Goal: Information Seeking & Learning: Learn about a topic

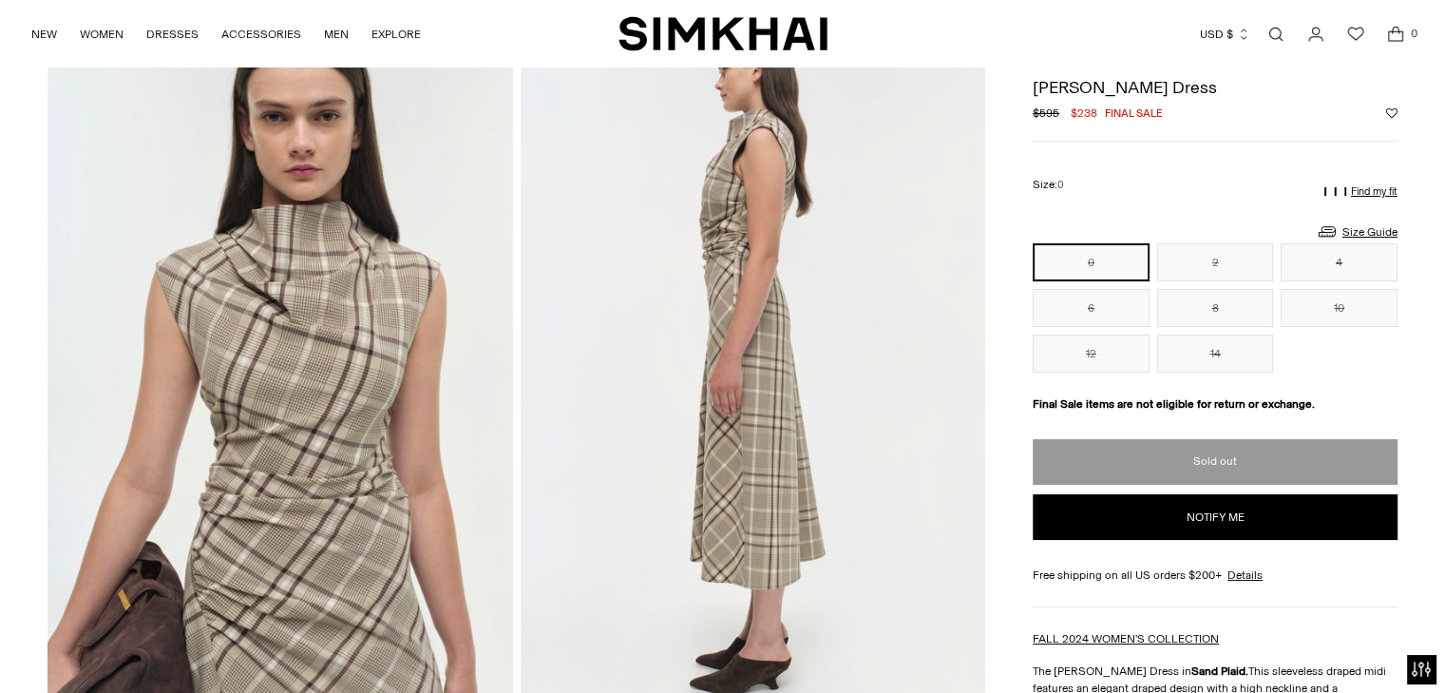
scroll to position [123, 0]
click at [1214, 261] on button "2" at bounding box center [1215, 262] width 117 height 38
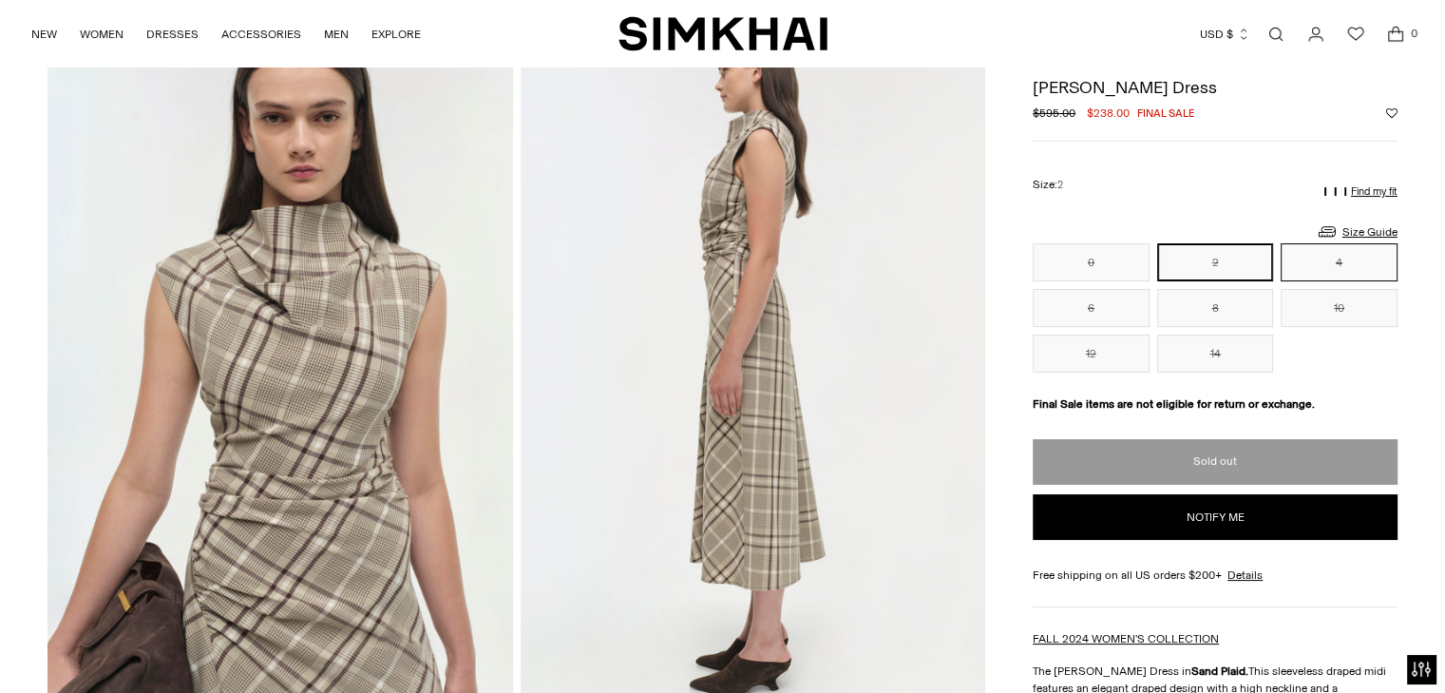
click at [1355, 255] on button "4" at bounding box center [1339, 262] width 117 height 38
click at [1093, 311] on button "6" at bounding box center [1091, 308] width 117 height 38
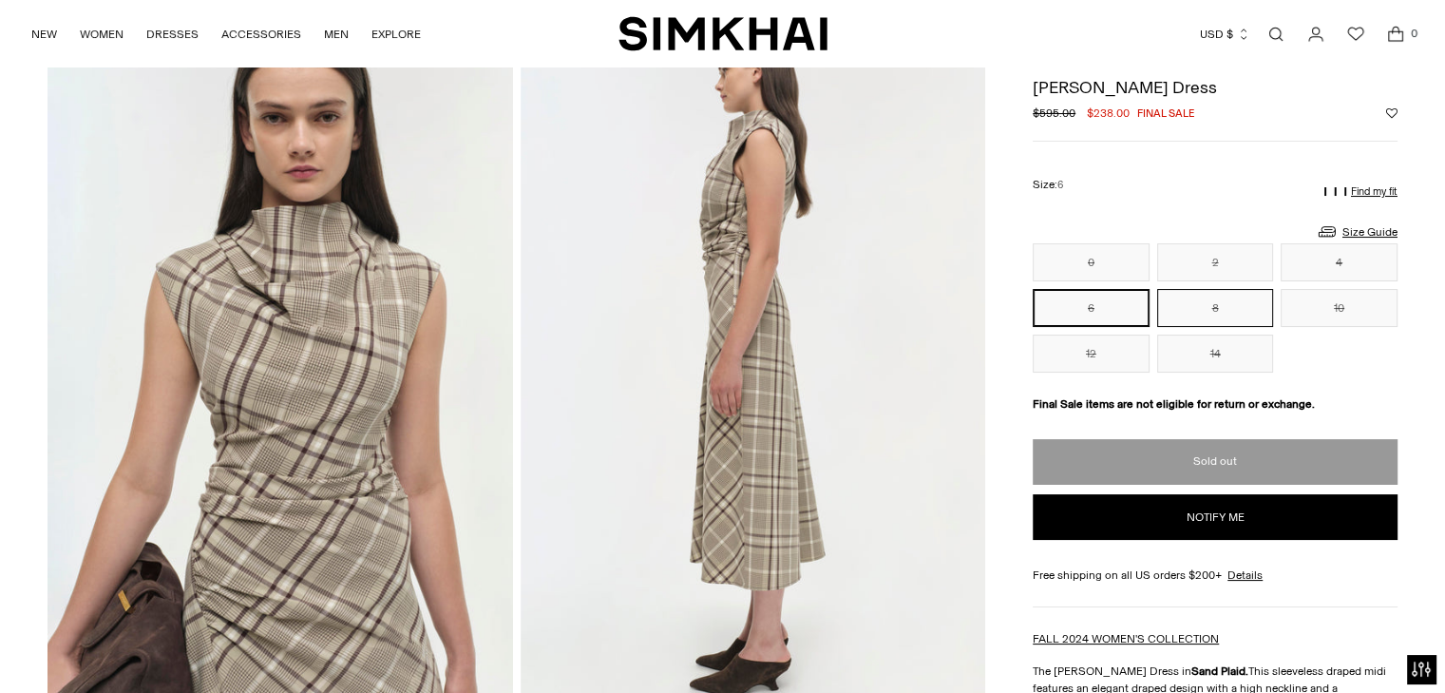
click at [1222, 306] on button "8" at bounding box center [1215, 308] width 117 height 38
click at [1324, 304] on button "10" at bounding box center [1339, 308] width 117 height 38
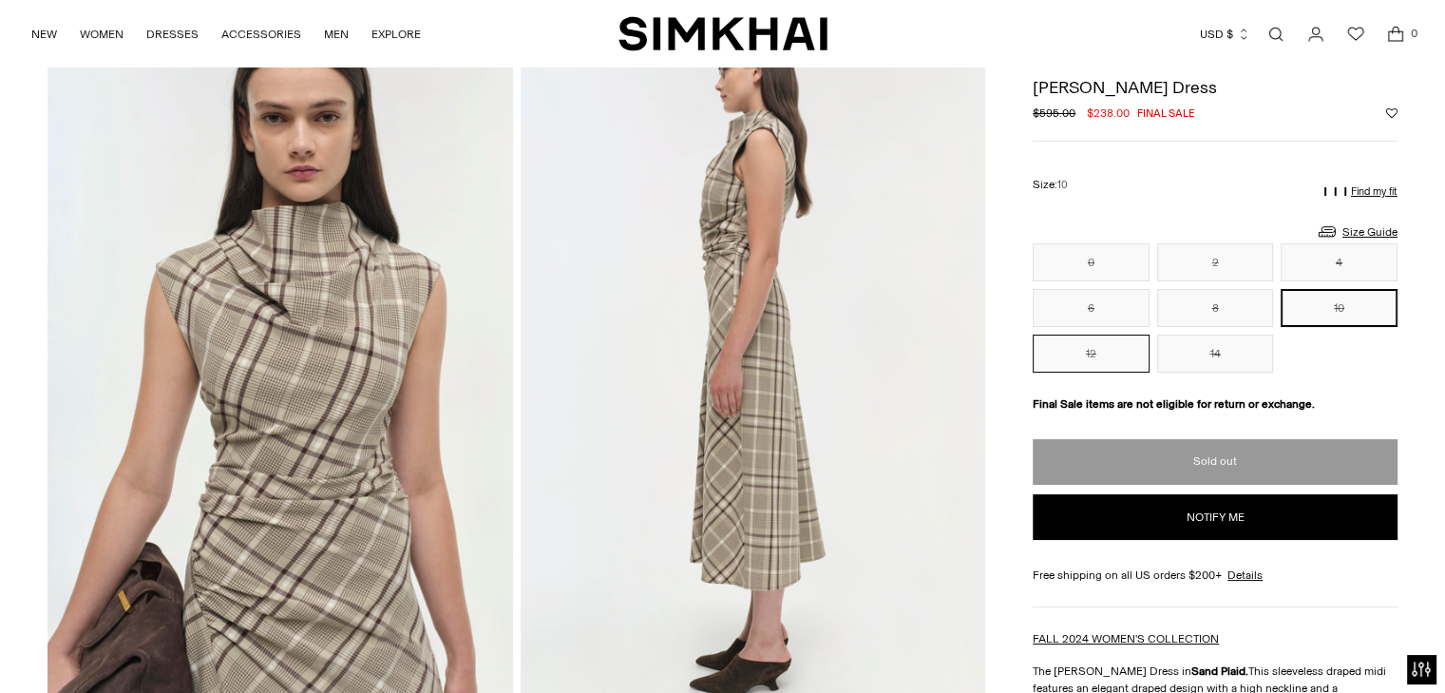
click at [1080, 354] on button "12" at bounding box center [1091, 353] width 117 height 38
click at [1211, 350] on button "14" at bounding box center [1215, 353] width 117 height 38
